Goal: Task Accomplishment & Management: Use online tool/utility

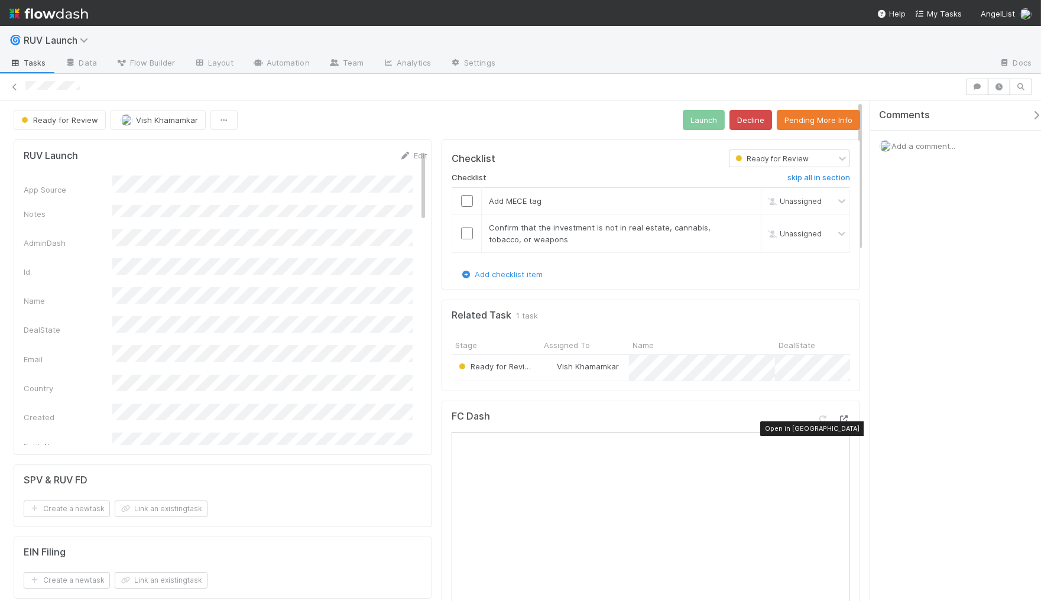
click at [839, 423] on icon at bounding box center [845, 420] width 12 height 8
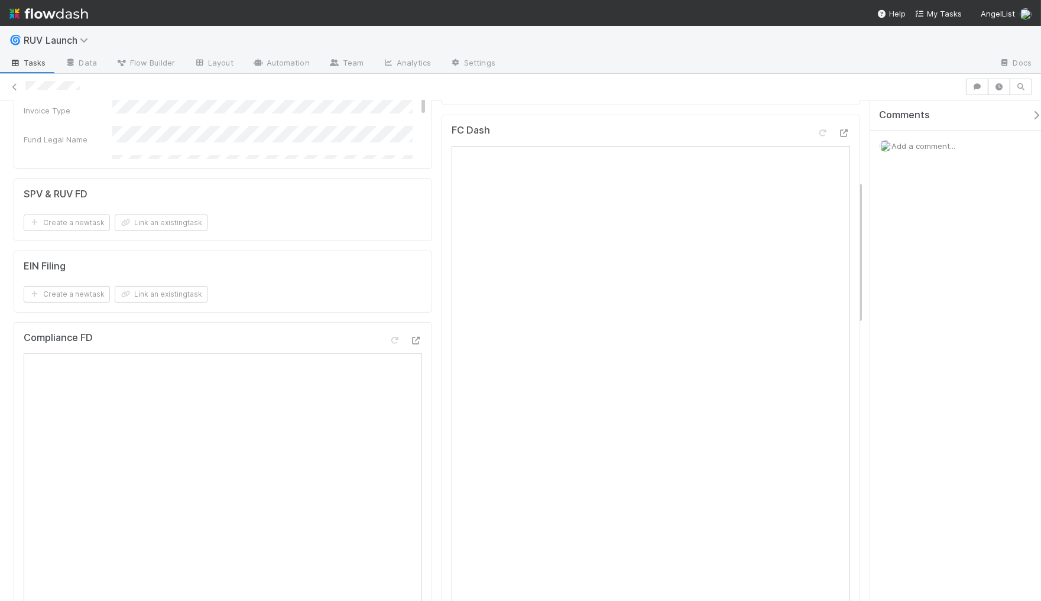
scroll to position [278, 0]
click at [442, 321] on div "FC Dash" at bounding box center [651, 441] width 419 height 636
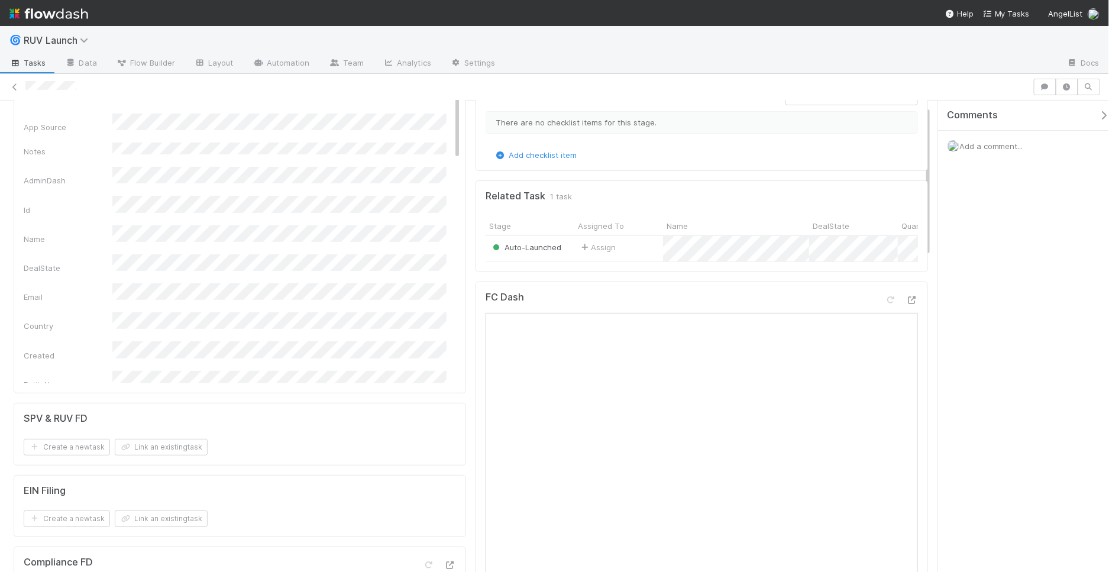
scroll to position [209, 0]
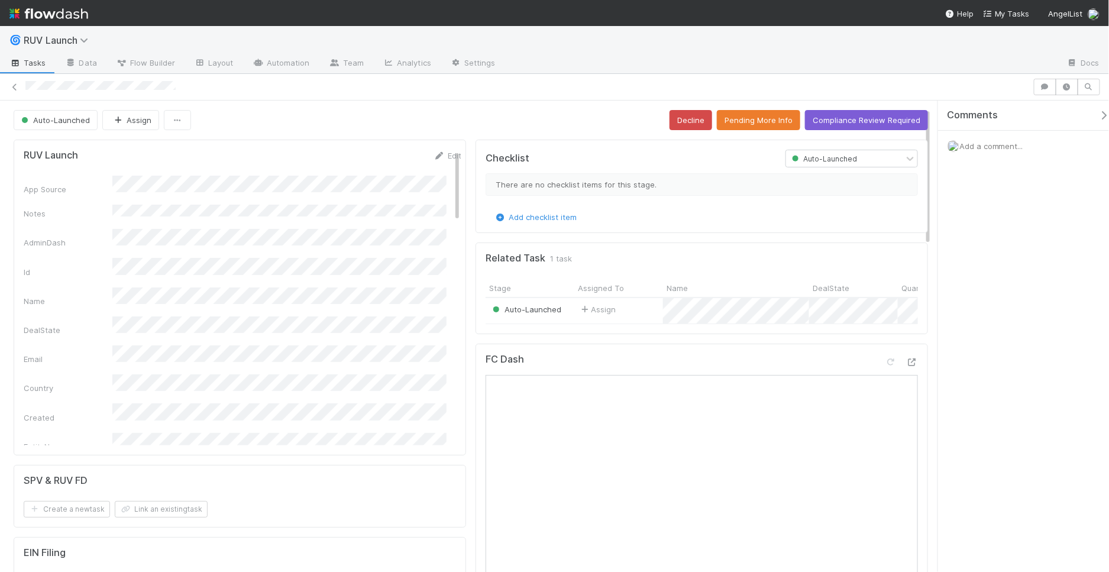
scroll to position [24, 0]
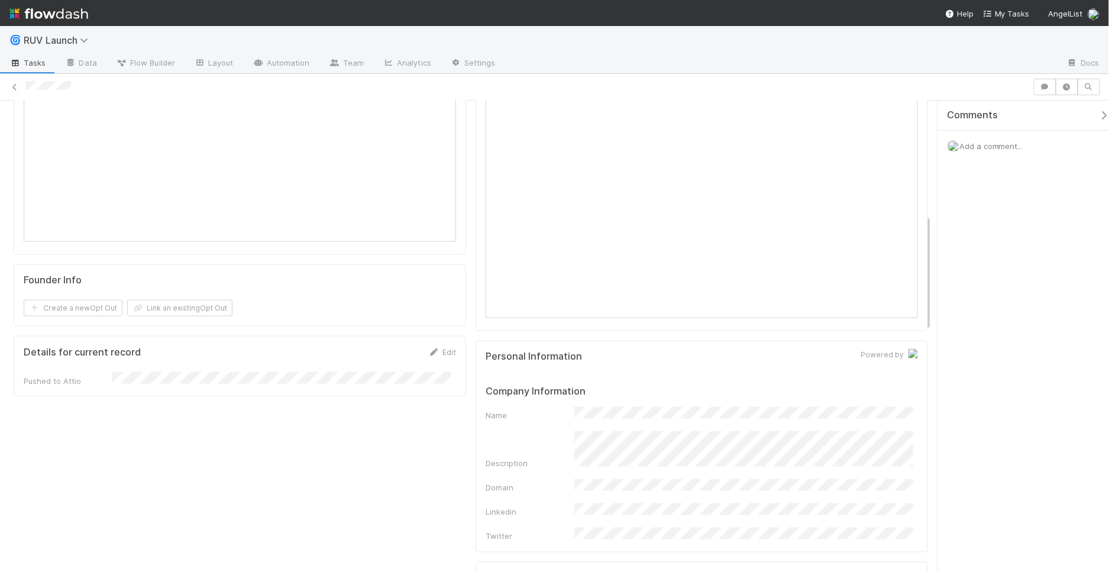
scroll to position [364, 0]
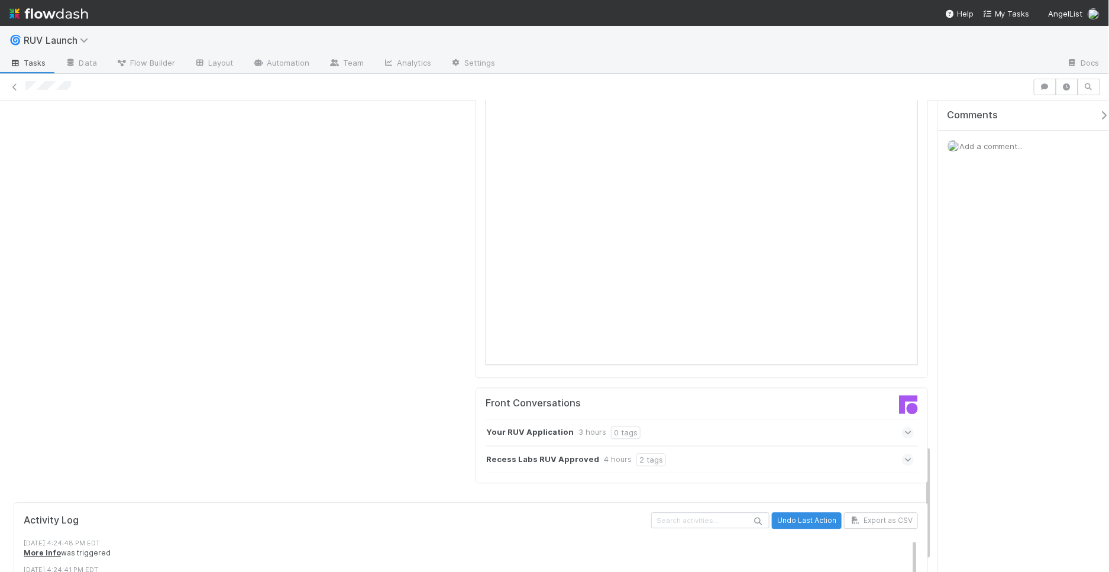
scroll to position [1396, 0]
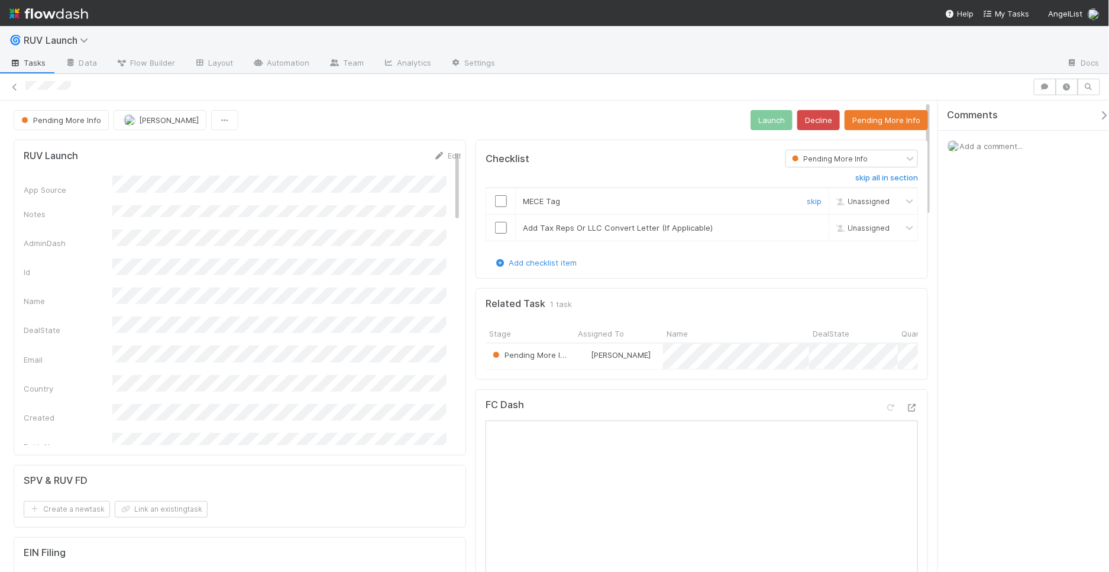
drag, startPoint x: 533, startPoint y: 198, endPoint x: 542, endPoint y: 210, distance: 15.3
click at [533, 198] on span "MECE Tag" at bounding box center [541, 200] width 37 height 9
click at [495, 203] on input "checkbox" at bounding box center [501, 201] width 12 height 12
click at [496, 226] on input "checkbox" at bounding box center [501, 228] width 12 height 12
click at [773, 112] on button "Launch" at bounding box center [771, 120] width 42 height 20
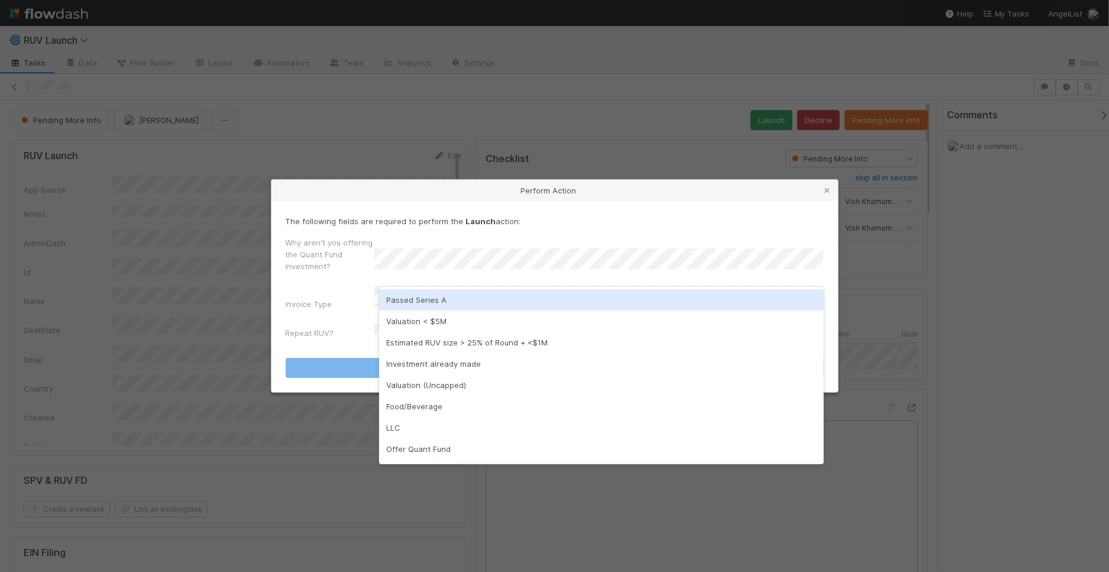
scroll to position [19, 0]
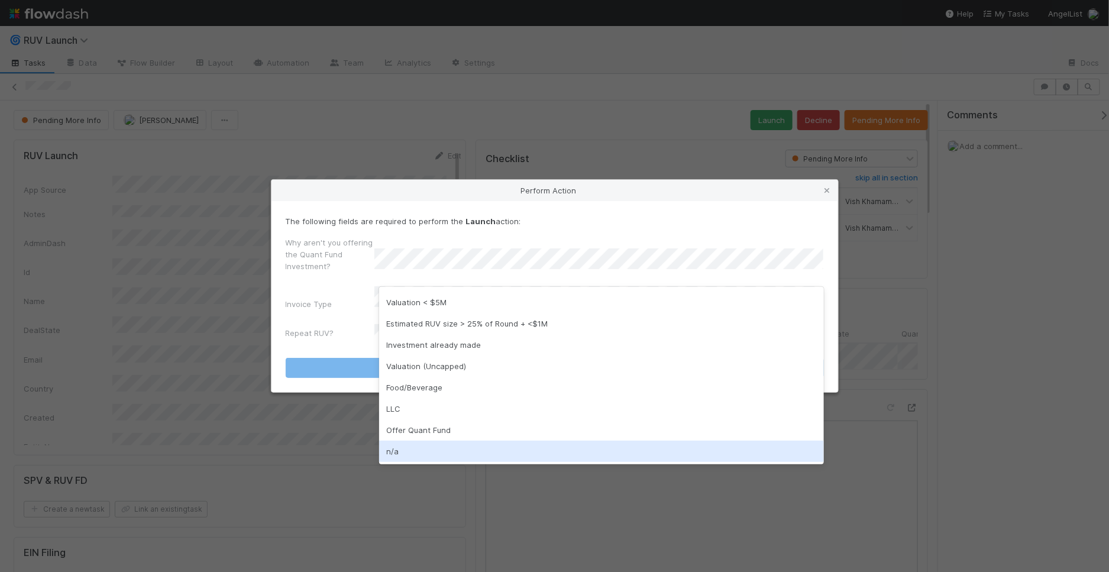
click at [490, 457] on div "n/a" at bounding box center [601, 451] width 445 height 21
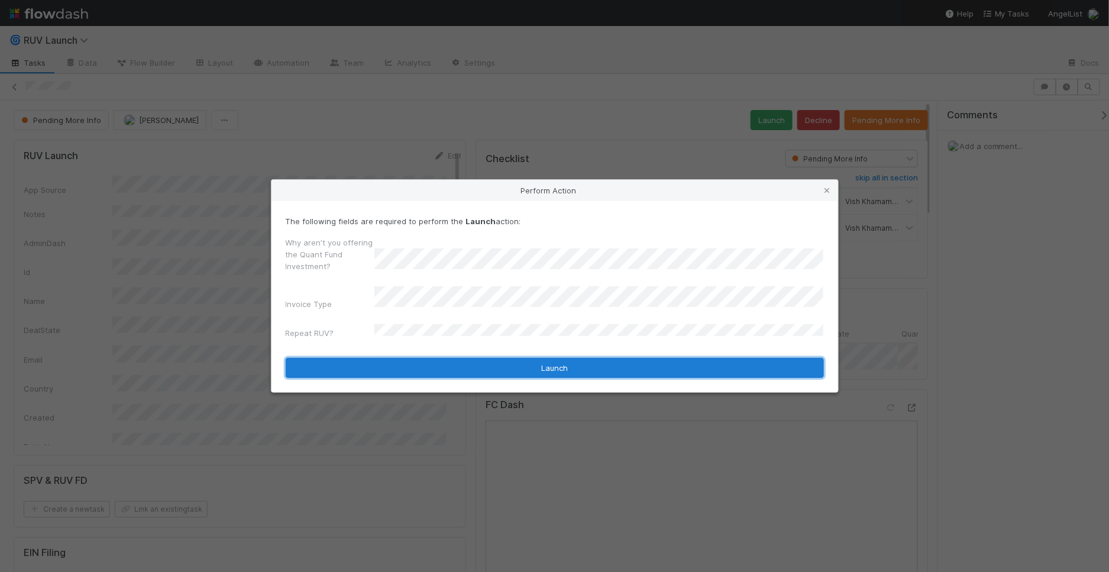
click at [485, 370] on button "Launch" at bounding box center [555, 368] width 538 height 20
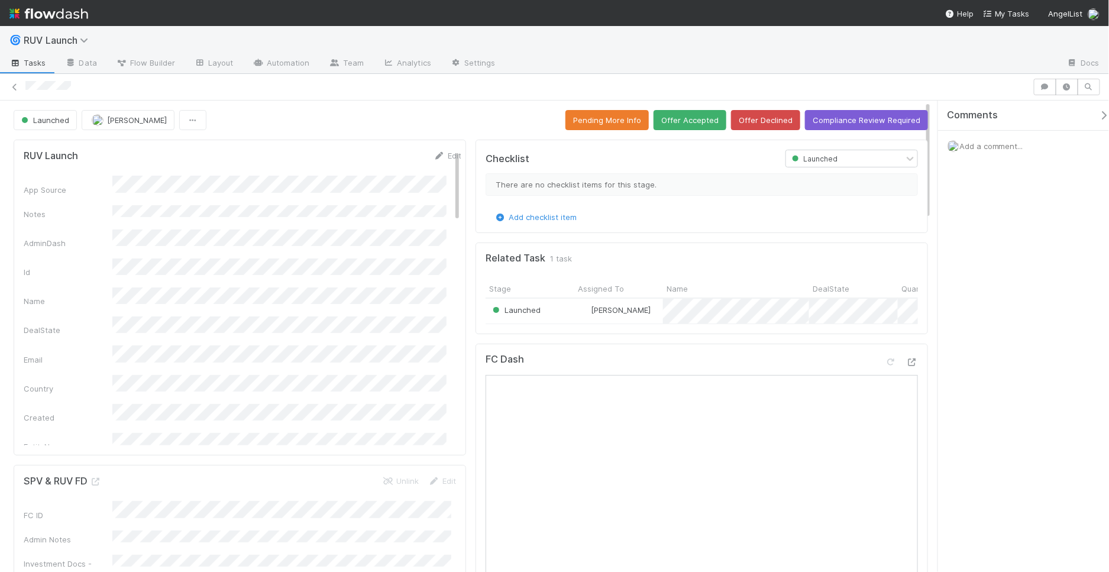
scroll to position [376, 0]
click at [967, 150] on span "Add a comment..." at bounding box center [991, 145] width 64 height 9
click at [982, 342] on button "Add Comment" at bounding box center [991, 345] width 69 height 20
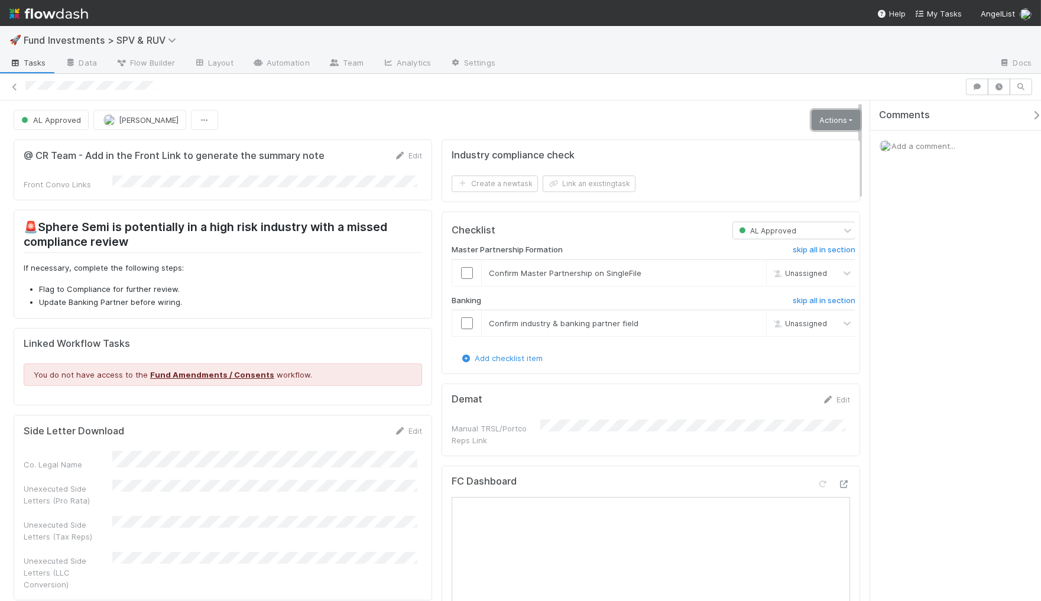
click at [812, 121] on link "Actions" at bounding box center [836, 120] width 48 height 20
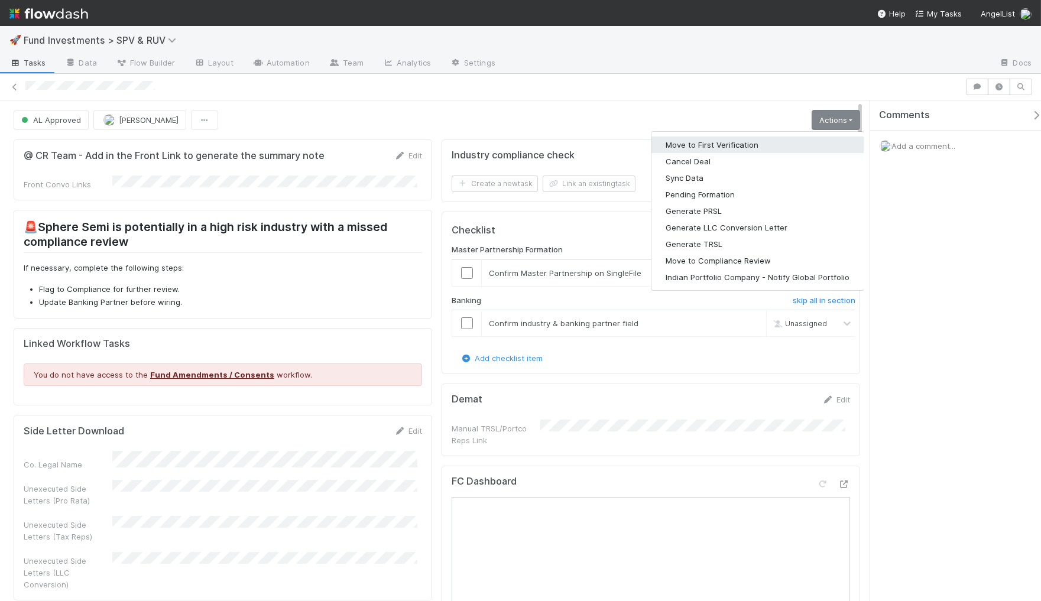
click at [772, 141] on button "Move to First Verification" at bounding box center [758, 145] width 212 height 17
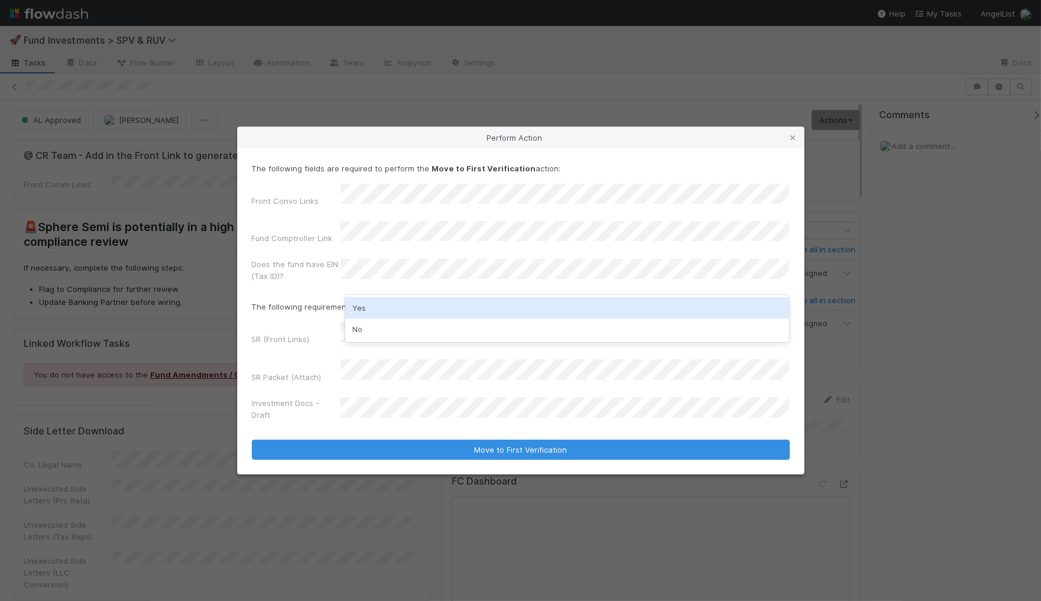
click at [418, 302] on div "Yes" at bounding box center [567, 307] width 445 height 21
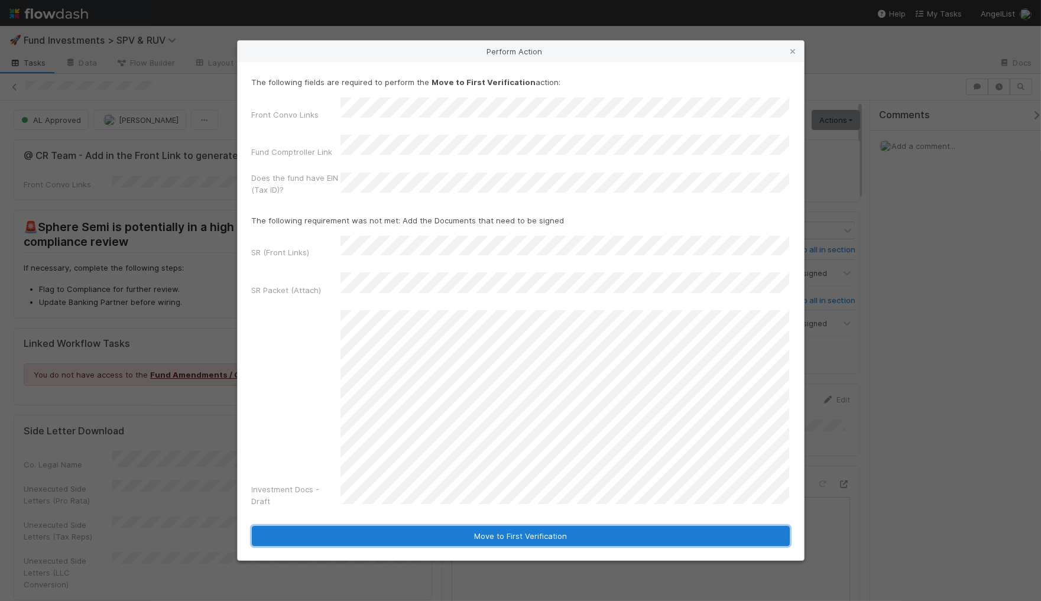
click at [506, 526] on button "Move to First Verification" at bounding box center [521, 536] width 538 height 20
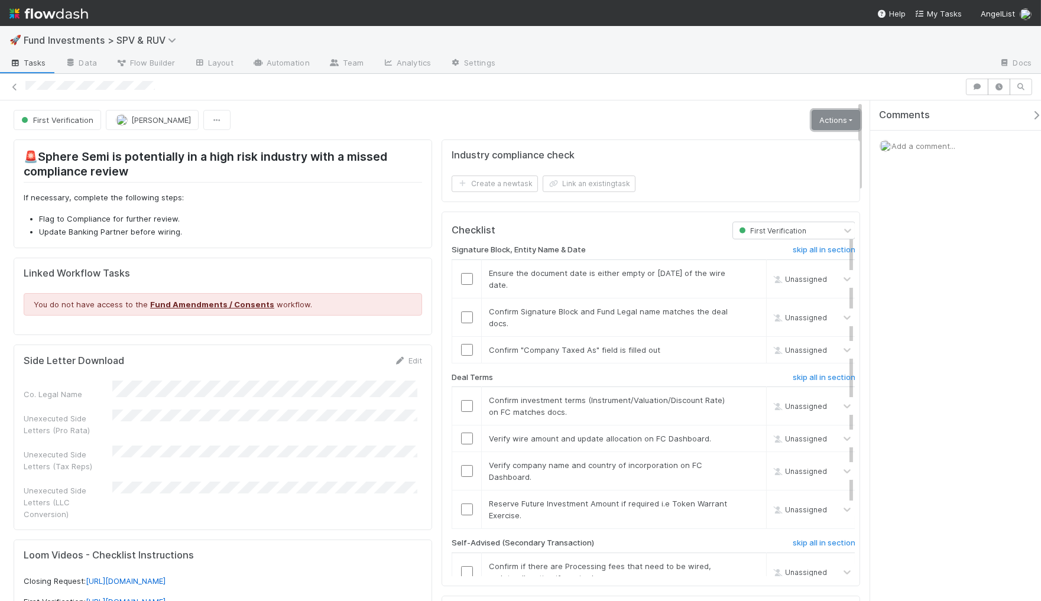
click at [840, 121] on link "Actions" at bounding box center [836, 120] width 48 height 20
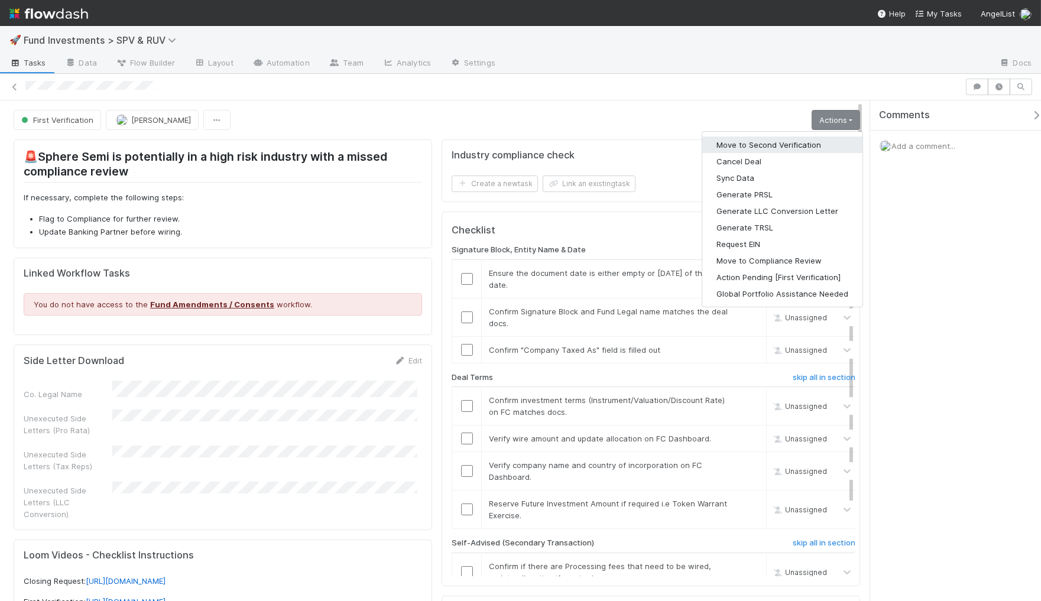
click at [799, 146] on button "Move to Second Verification" at bounding box center [783, 145] width 160 height 17
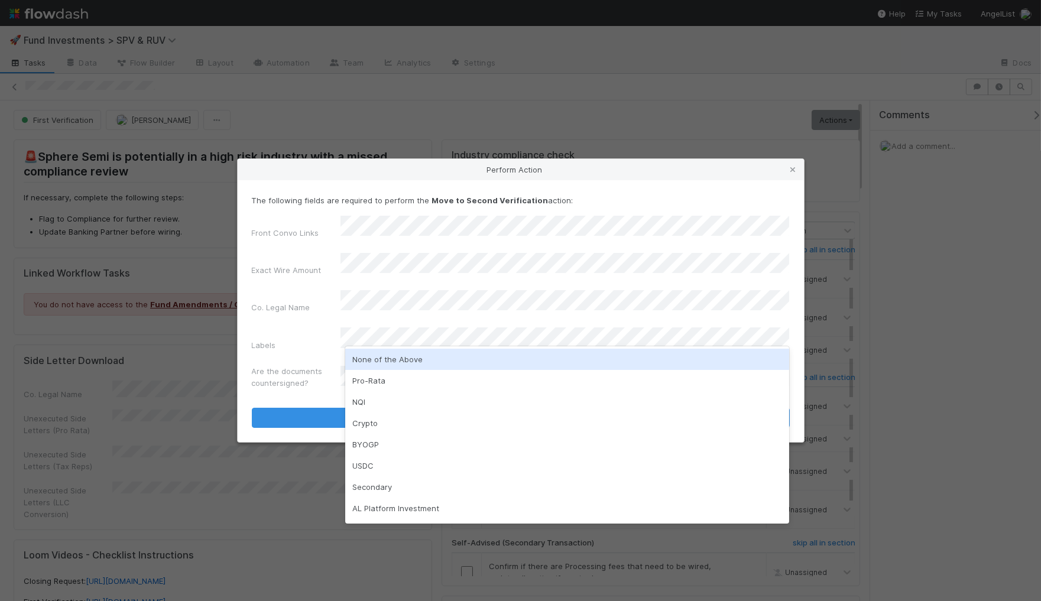
click at [419, 357] on div "None of the Above" at bounding box center [567, 359] width 445 height 21
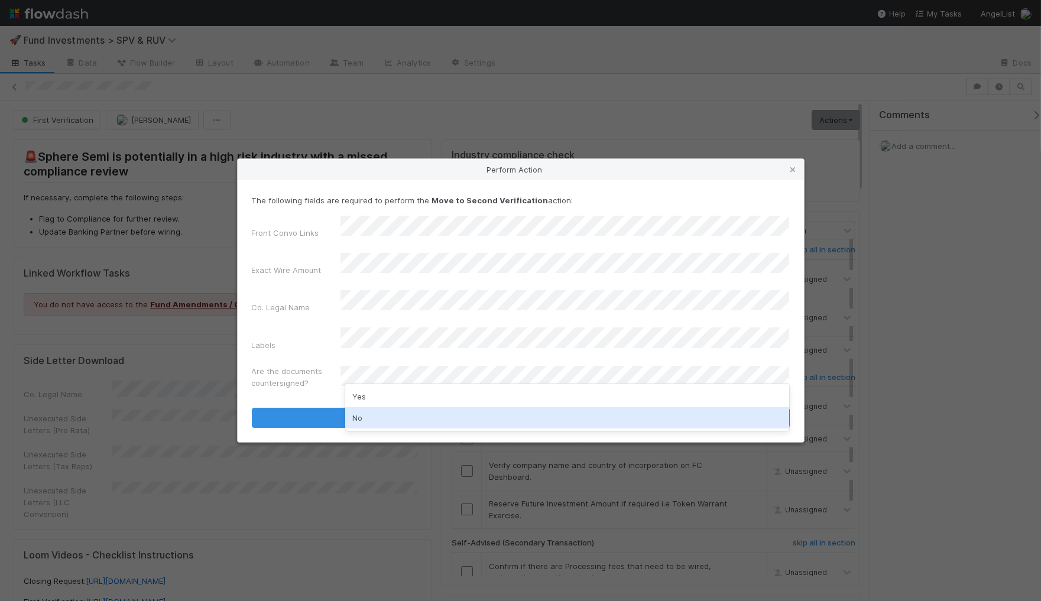
click at [412, 409] on div "No" at bounding box center [567, 417] width 445 height 21
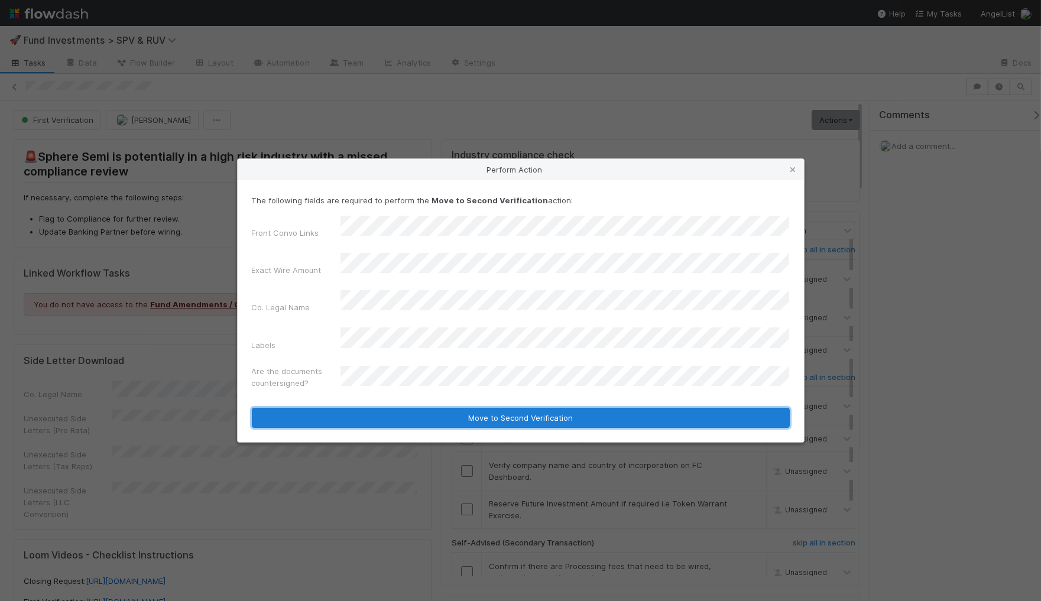
click at [414, 408] on button "Move to Second Verification" at bounding box center [521, 418] width 538 height 20
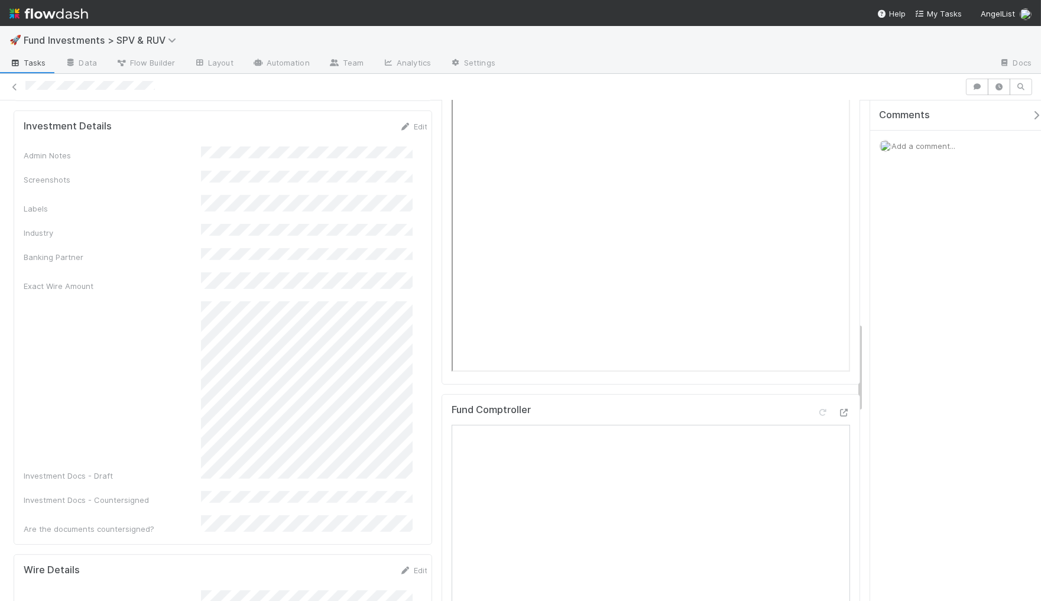
scroll to position [1118, 0]
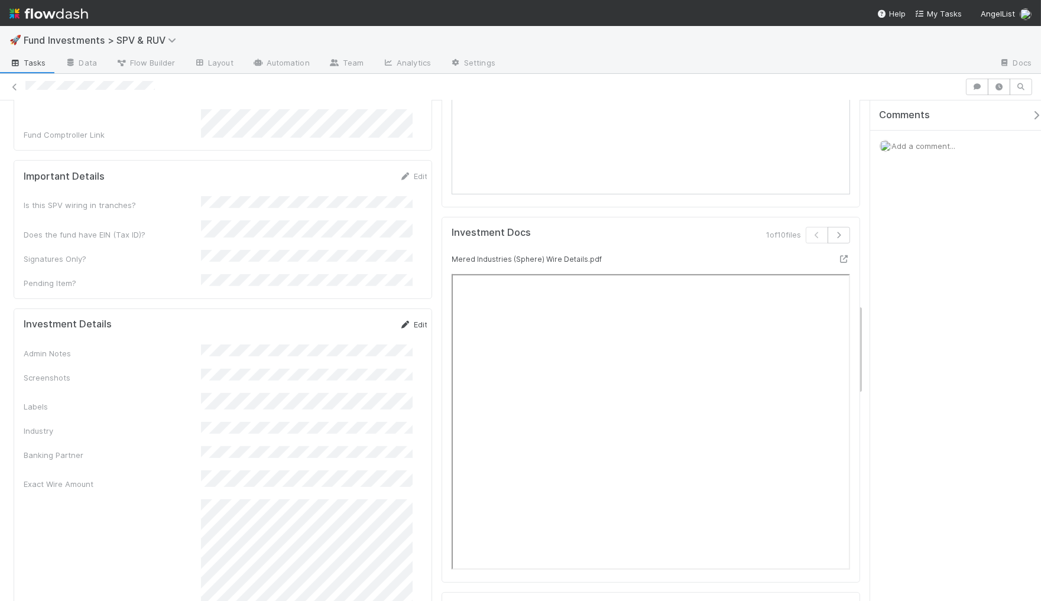
click at [400, 320] on link "Edit" at bounding box center [414, 324] width 28 height 9
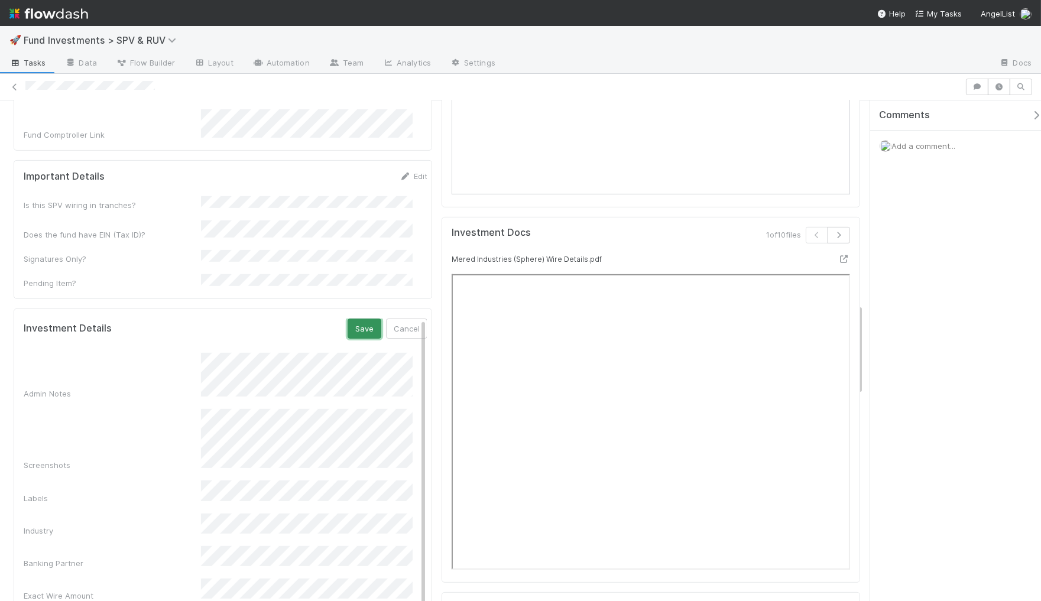
click at [348, 319] on button "Save" at bounding box center [365, 329] width 34 height 20
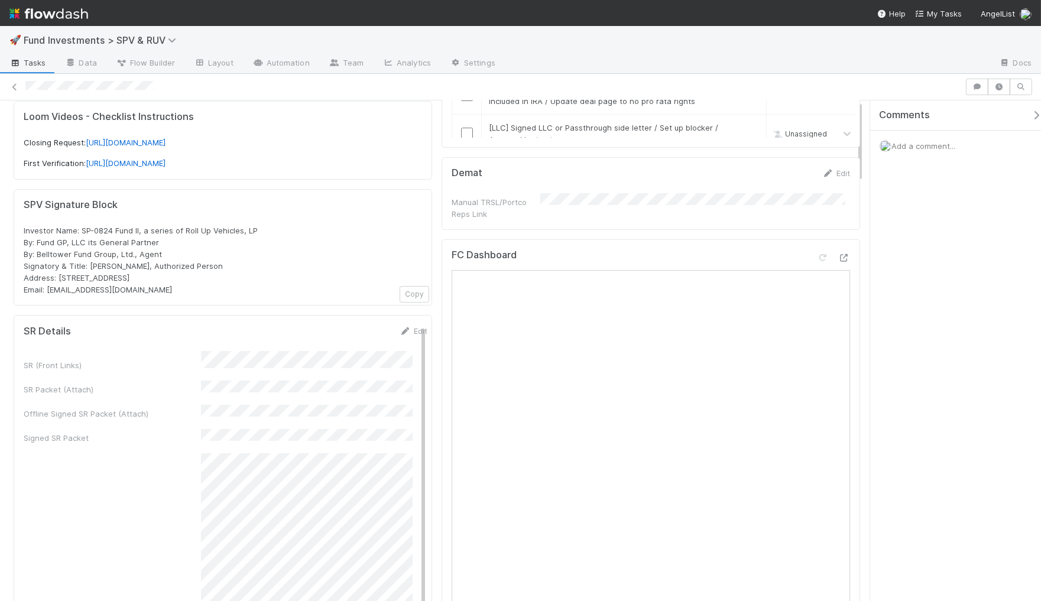
scroll to position [0, 0]
